Goal: Task Accomplishment & Management: Complete application form

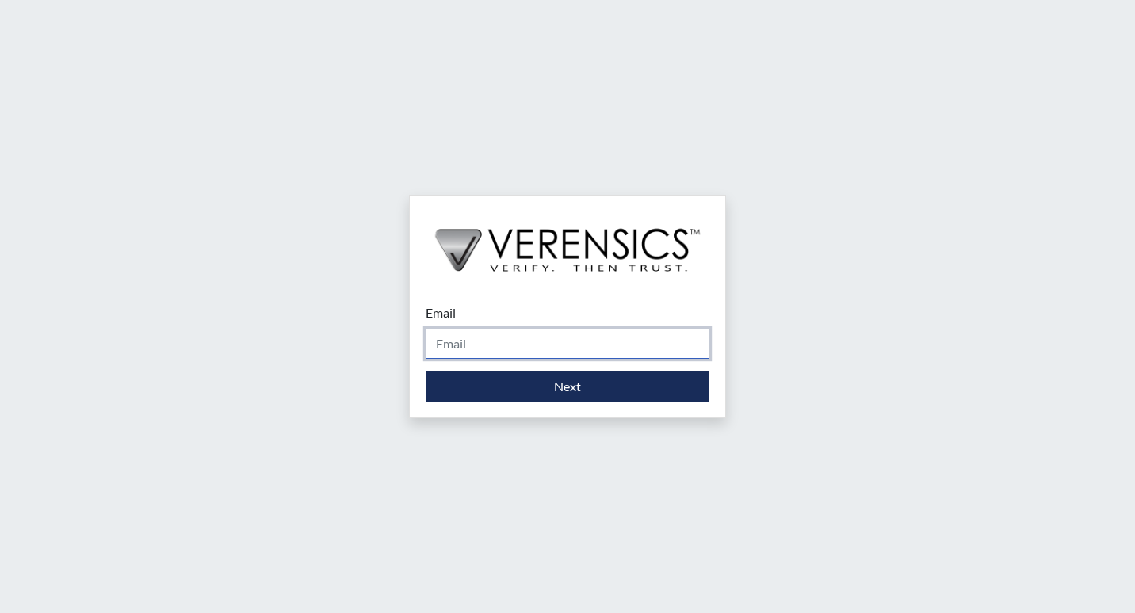
drag, startPoint x: 0, startPoint y: 0, endPoint x: 538, endPoint y: 338, distance: 635.5
click at [538, 339] on input "Email" at bounding box center [567, 344] width 284 height 30
type input "[PERSON_NAME][EMAIL_ADDRESS][DOMAIN_NAME]"
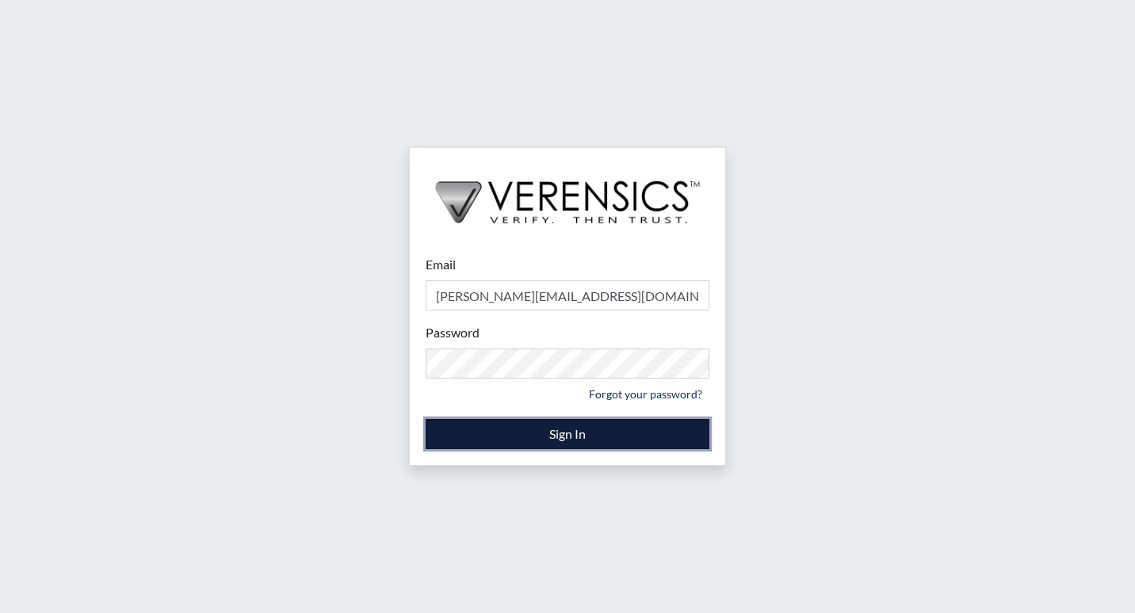
click at [585, 439] on button "Sign In" at bounding box center [567, 434] width 284 height 30
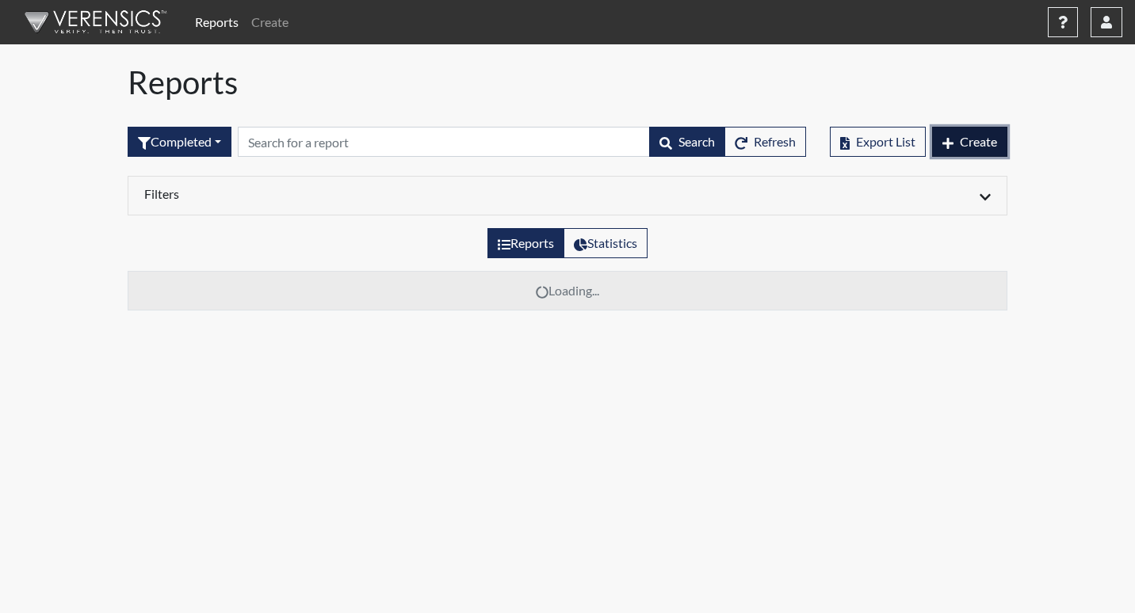
click at [986, 132] on button "Create" at bounding box center [969, 142] width 75 height 30
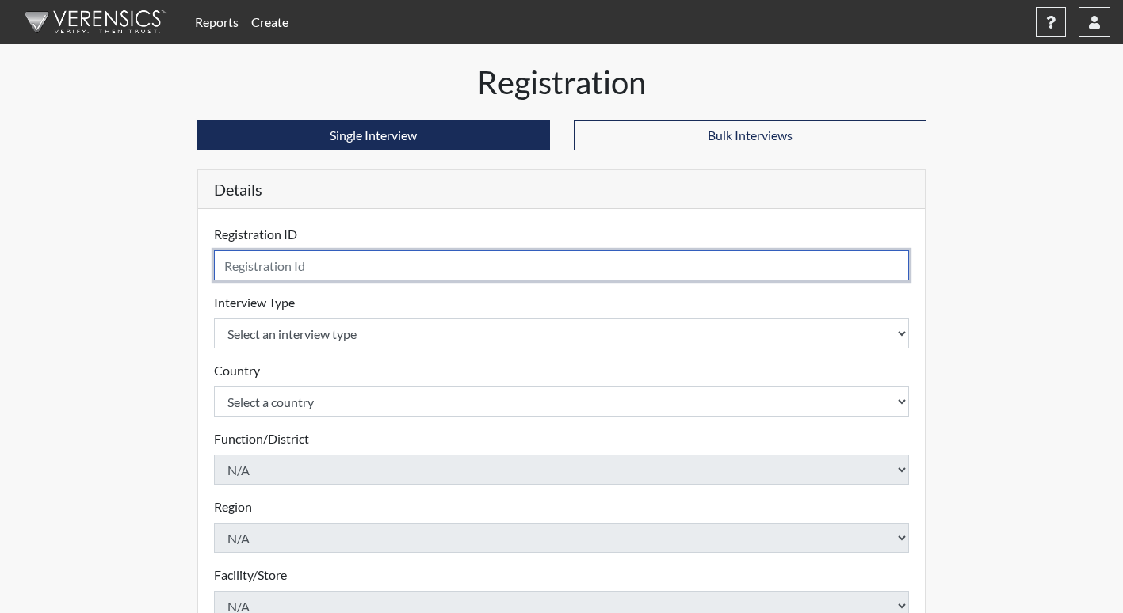
click at [360, 257] on input "text" at bounding box center [562, 265] width 696 height 30
click at [292, 263] on input "JLK" at bounding box center [562, 265] width 696 height 30
type input "JLK3388"
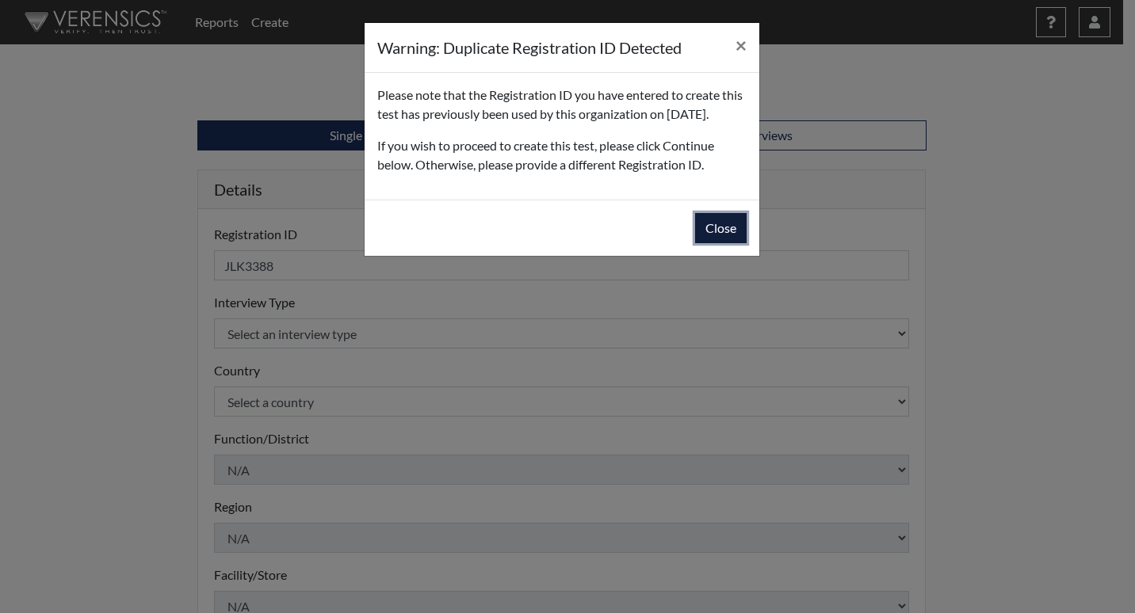
click at [731, 243] on button "Close" at bounding box center [720, 228] width 51 height 30
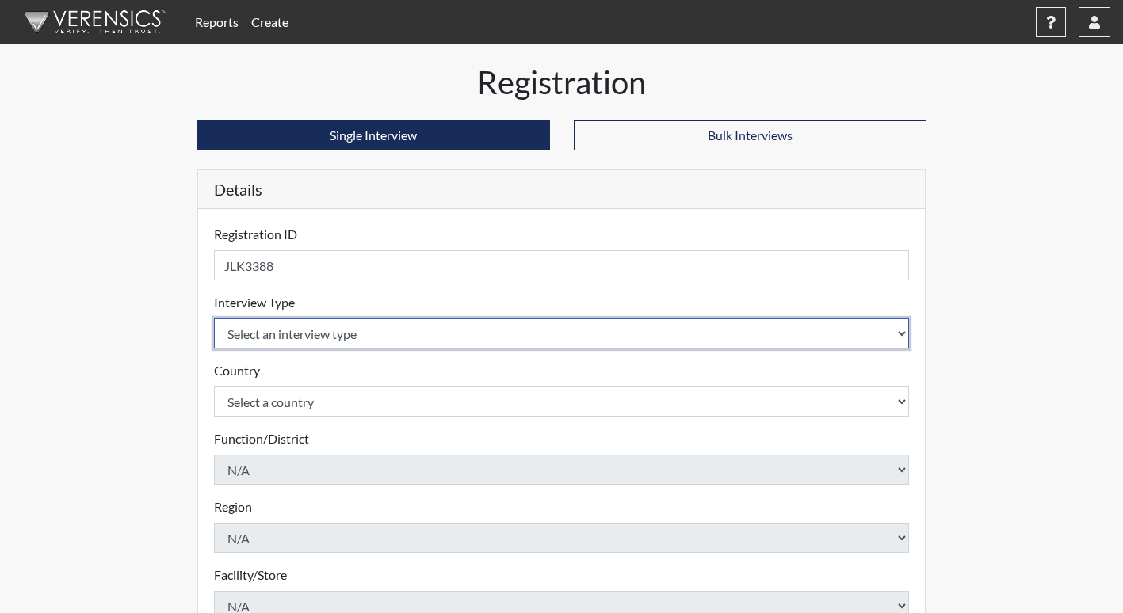
click at [397, 338] on select "Select an interview type Corrections Pre-Employment" at bounding box center [562, 334] width 696 height 30
select select "ff733e93-e1bf-11ea-9c9f-0eff0cf7eb8f"
click at [214, 319] on select "Select an interview type Corrections Pre-Employment" at bounding box center [562, 334] width 696 height 30
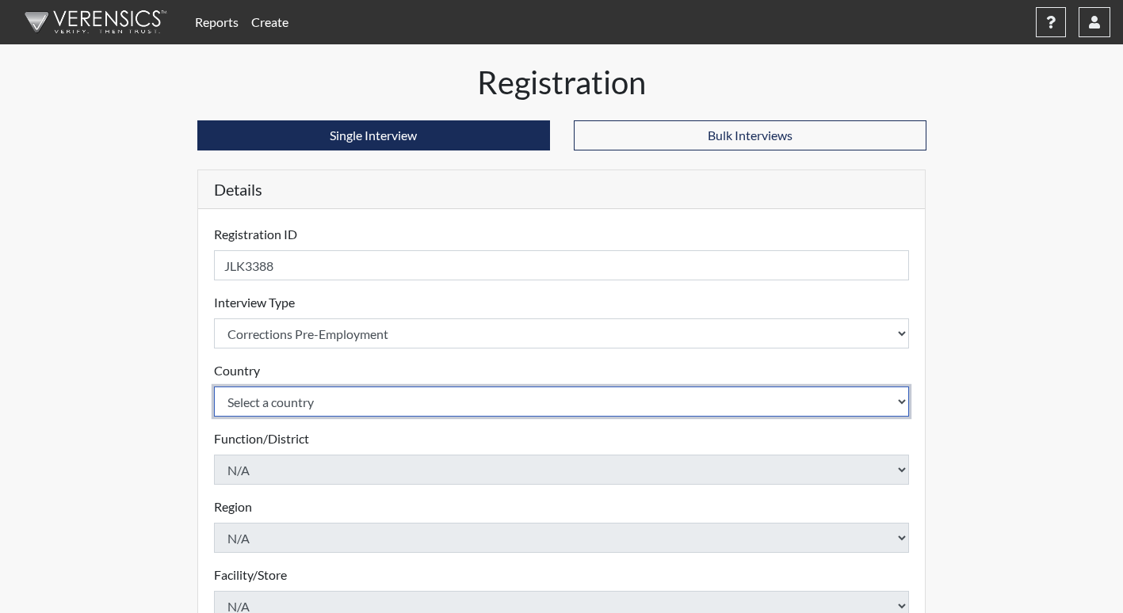
click at [343, 401] on select "Select a country [GEOGRAPHIC_DATA] [GEOGRAPHIC_DATA]" at bounding box center [562, 402] width 696 height 30
select select "united-states-of-[GEOGRAPHIC_DATA]"
click at [214, 387] on select "Select a country [GEOGRAPHIC_DATA] [GEOGRAPHIC_DATA]" at bounding box center [562, 402] width 696 height 30
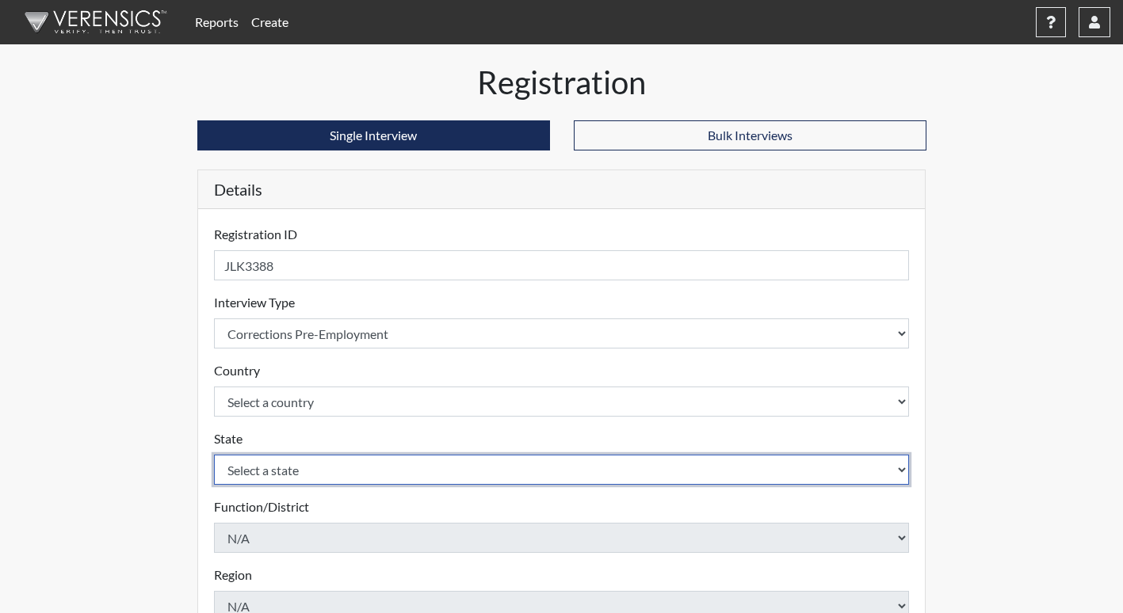
click at [304, 477] on select "Select a state [US_STATE] [US_STATE] [US_STATE] [US_STATE] [US_STATE] [US_STATE…" at bounding box center [562, 470] width 696 height 30
select select "GA"
click at [214, 455] on select "Select a state [US_STATE] [US_STATE] [US_STATE] [US_STATE] [US_STATE] [US_STATE…" at bounding box center [562, 470] width 696 height 30
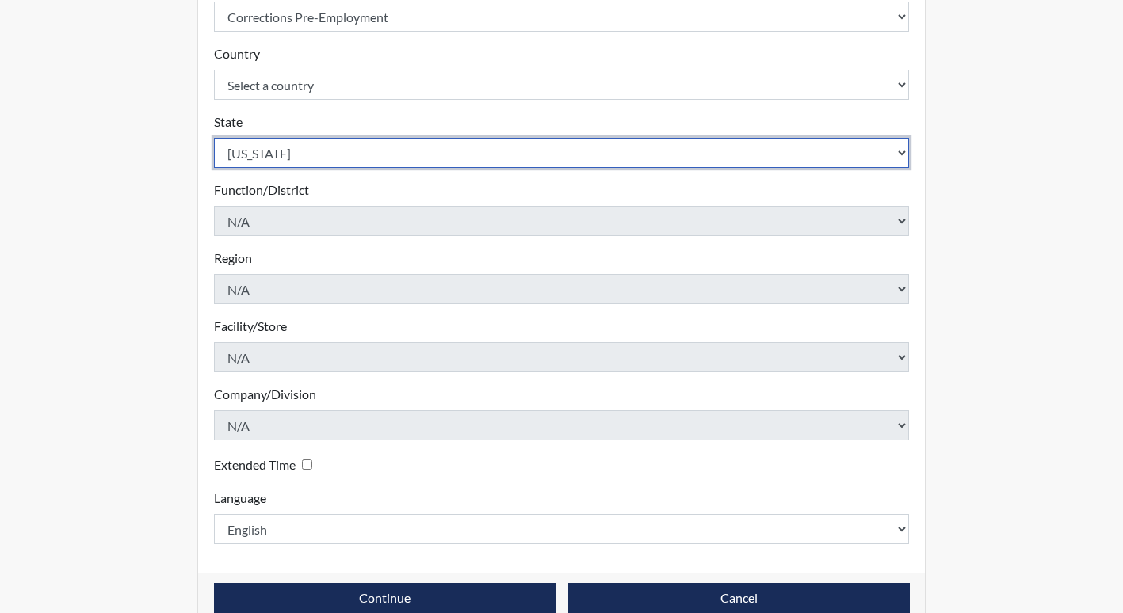
scroll to position [346, 0]
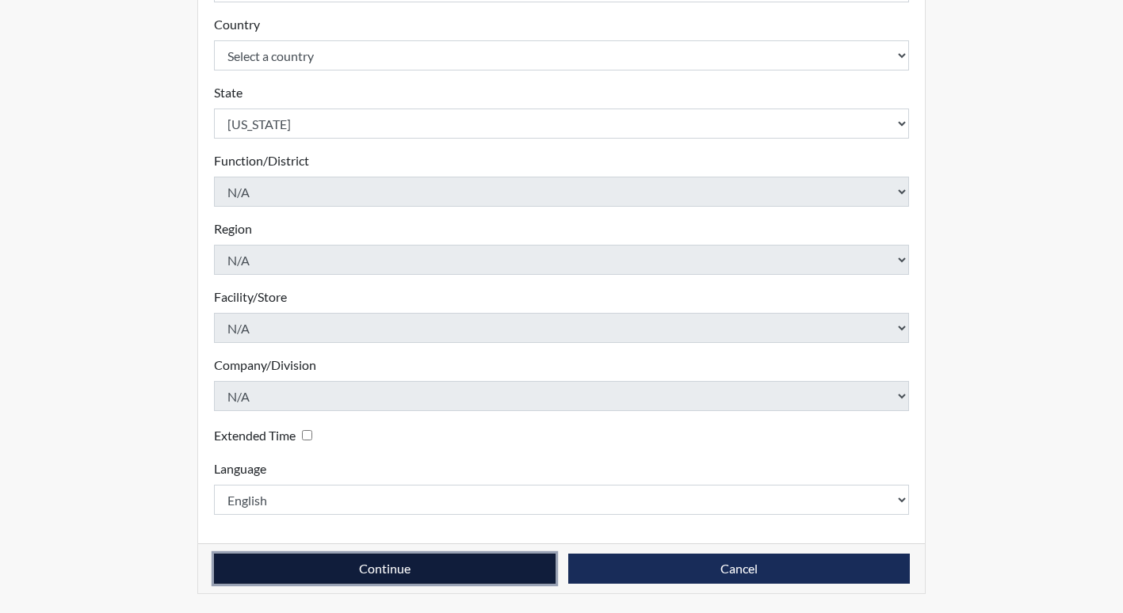
click at [466, 571] on button "Continue" at bounding box center [384, 569] width 341 height 30
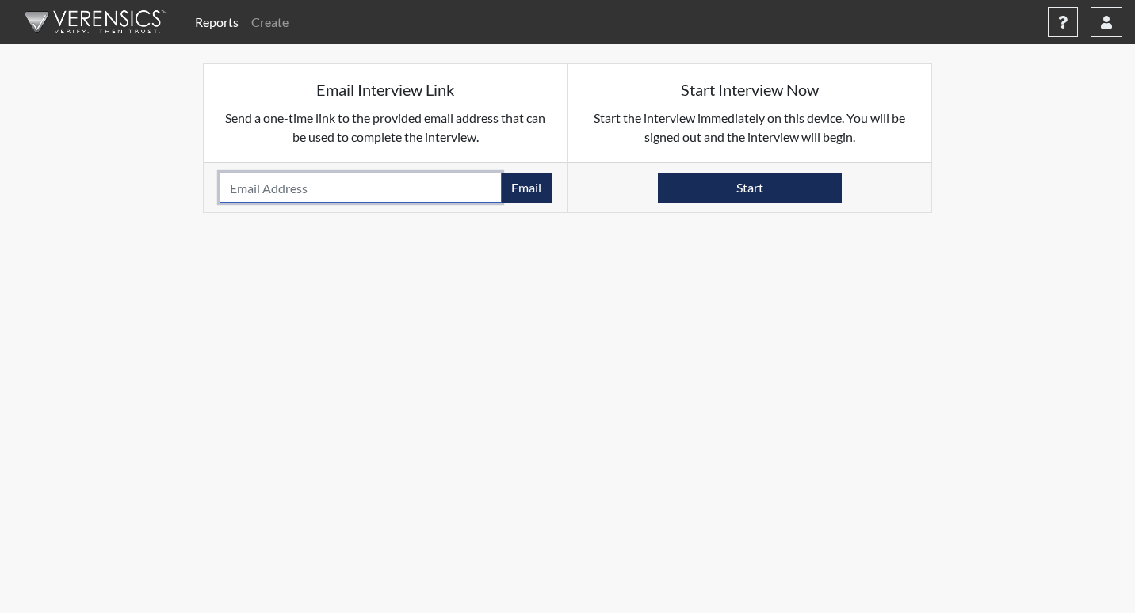
click at [338, 186] on input "email" at bounding box center [360, 188] width 282 height 30
type input "[PERSON_NAME][EMAIL_ADDRESS][DOMAIN_NAME]"
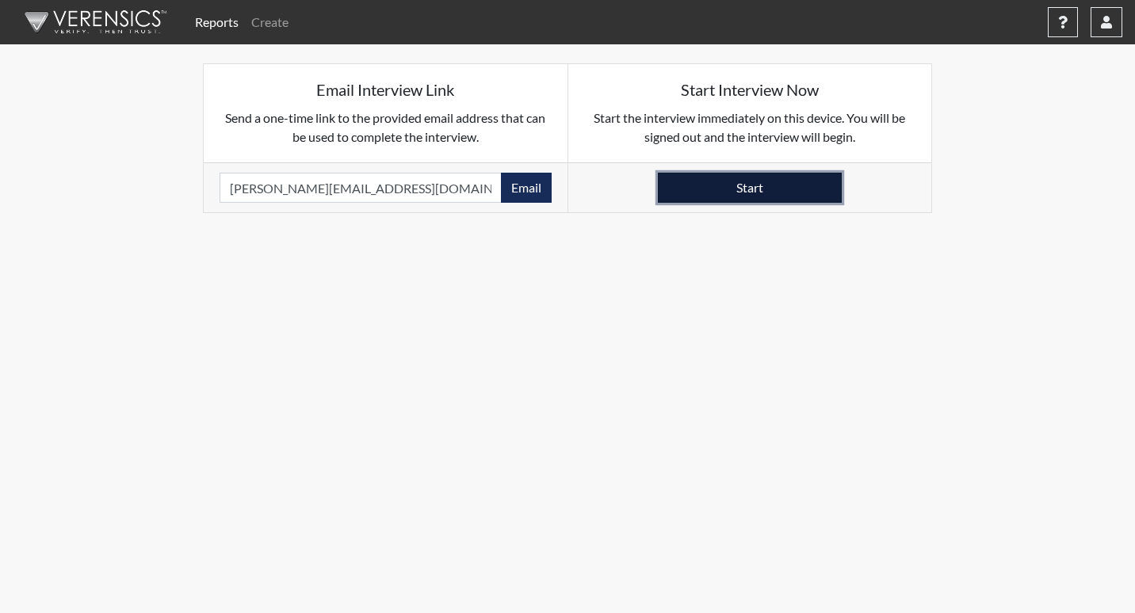
click at [757, 194] on button "Start" at bounding box center [750, 188] width 184 height 30
